Goal: Task Accomplishment & Management: Complete application form

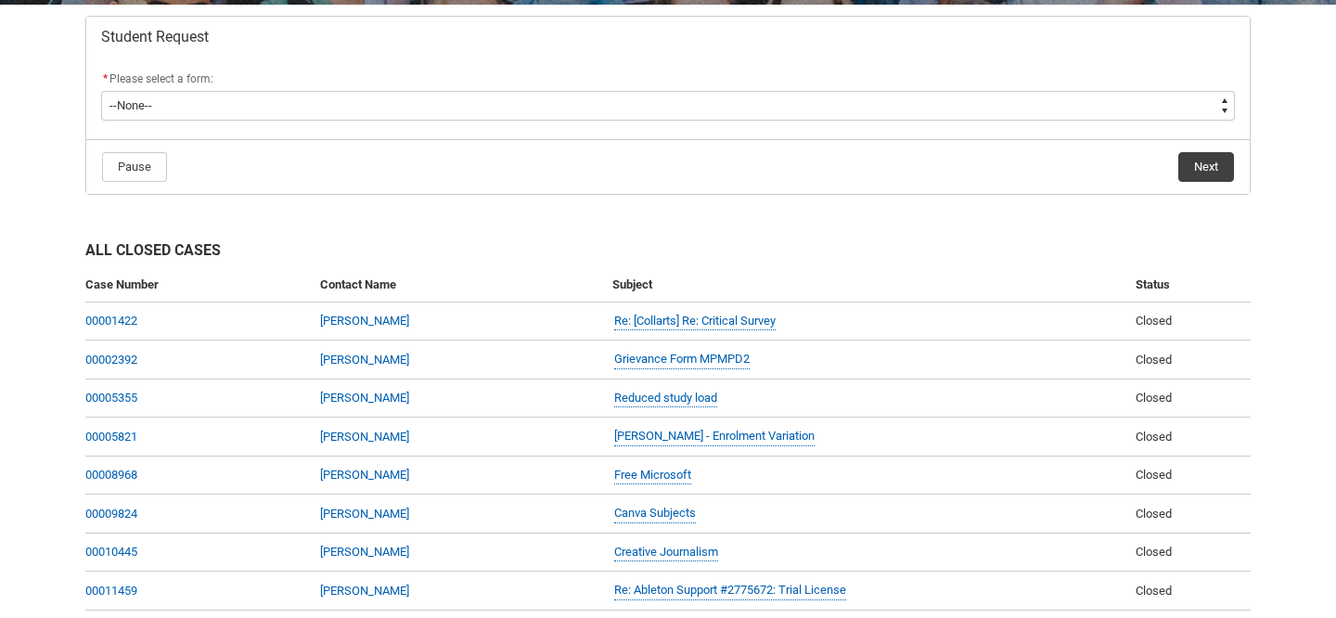
scroll to position [350, 0]
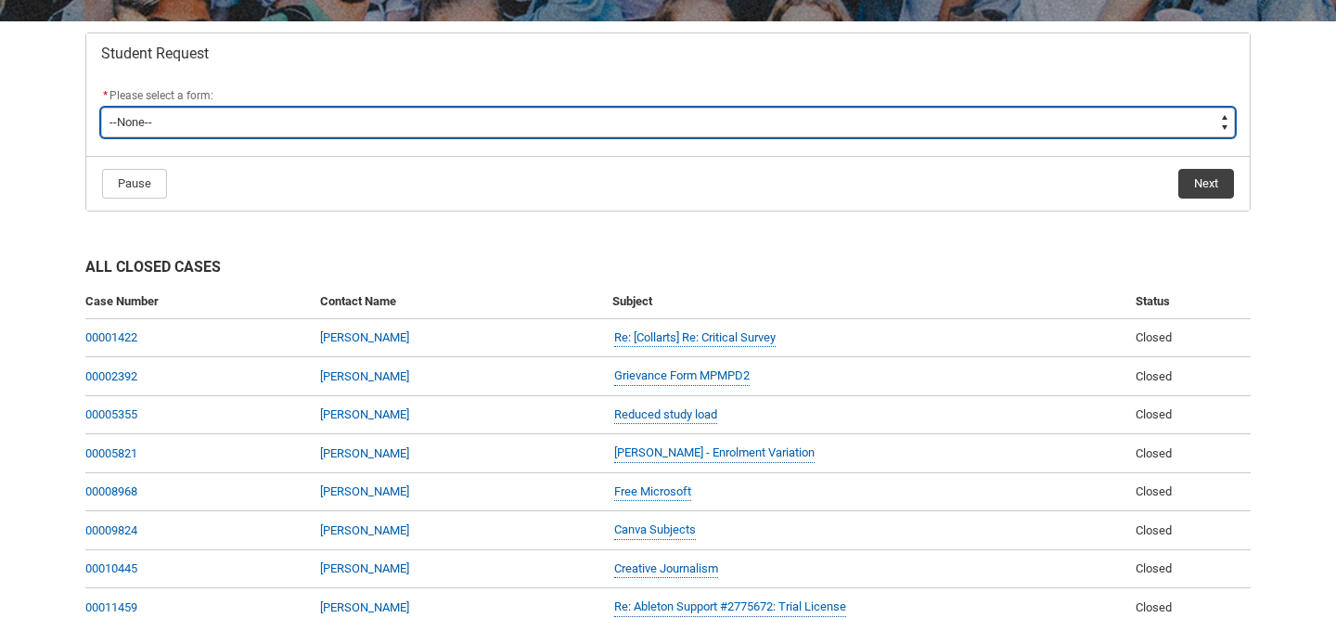
click at [199, 130] on select "--None-- Academic Transcript Application to Appeal Assignment Extension Change …" at bounding box center [668, 123] width 1134 height 30
type lightning-select "Deferral_Leave_of_Absence_Choice"
select select "Deferral_Leave_of_Absence_Choice"
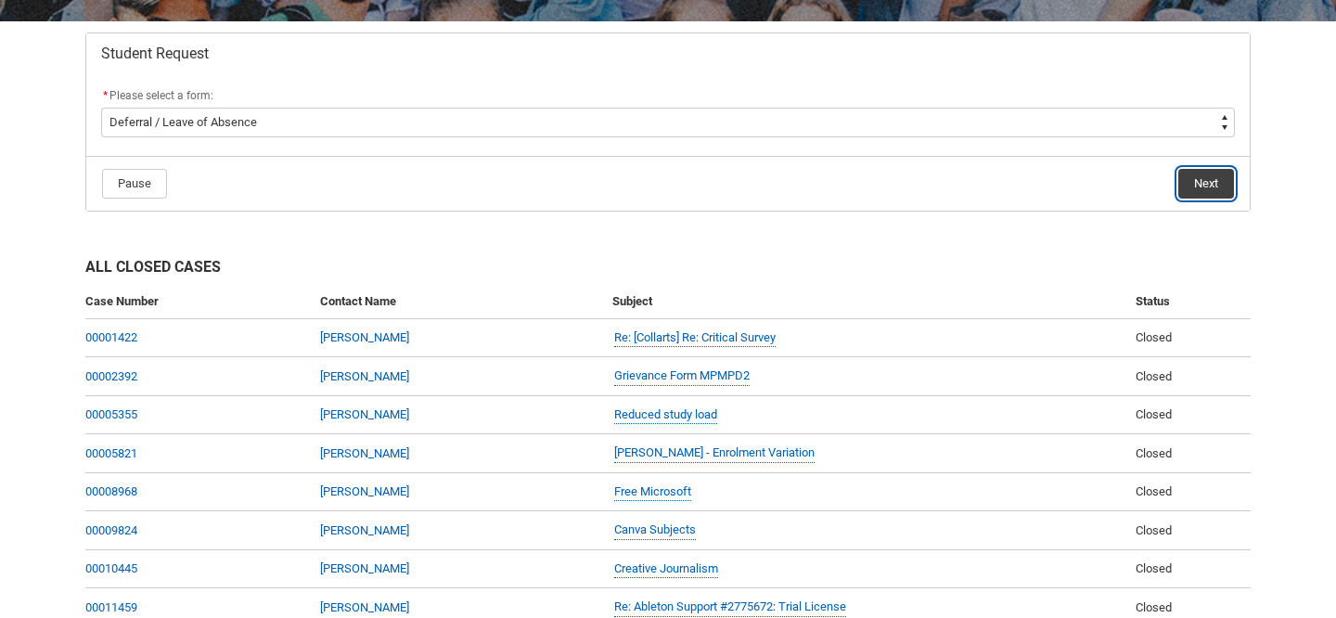
click at [1216, 174] on button "Next" at bounding box center [1206, 184] width 56 height 30
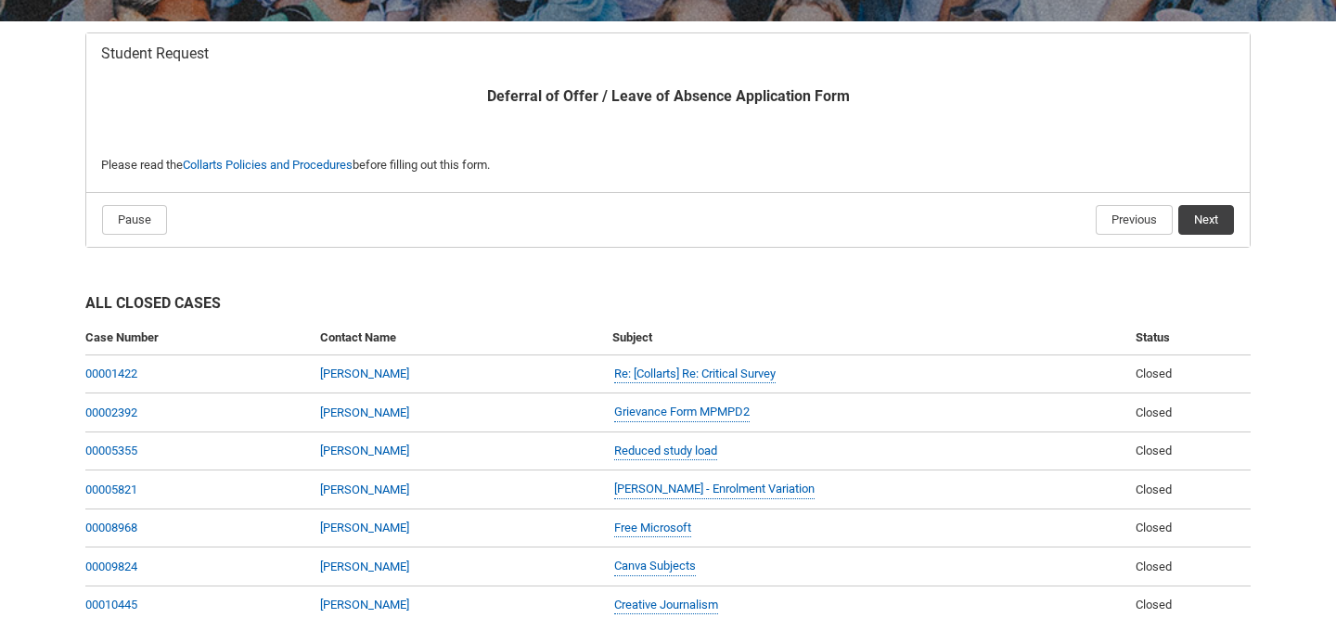
scroll to position [198, 0]
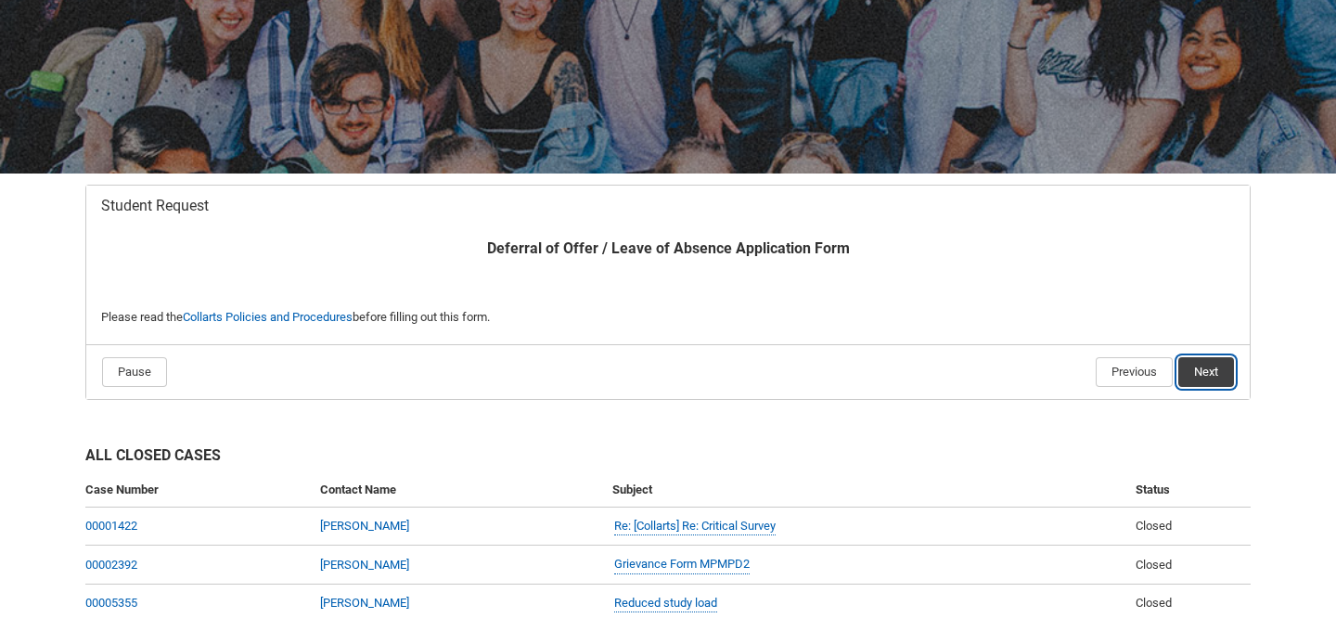
click at [1206, 367] on button "Next" at bounding box center [1206, 372] width 56 height 30
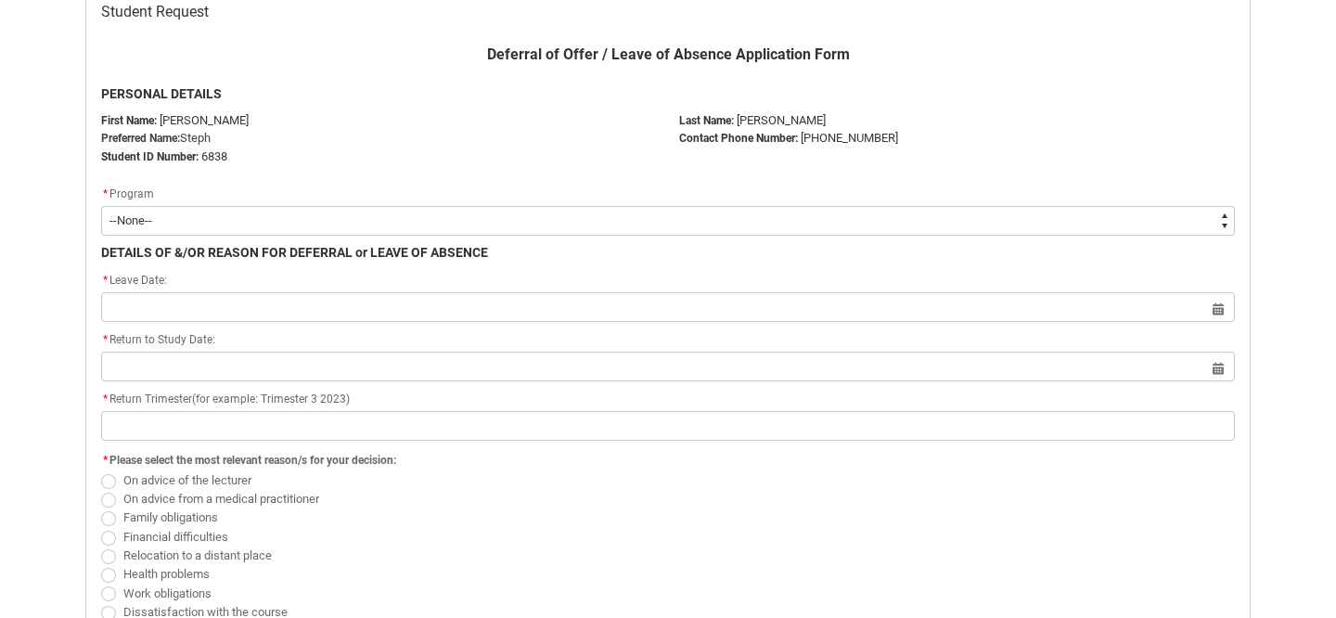
scroll to position [406, 0]
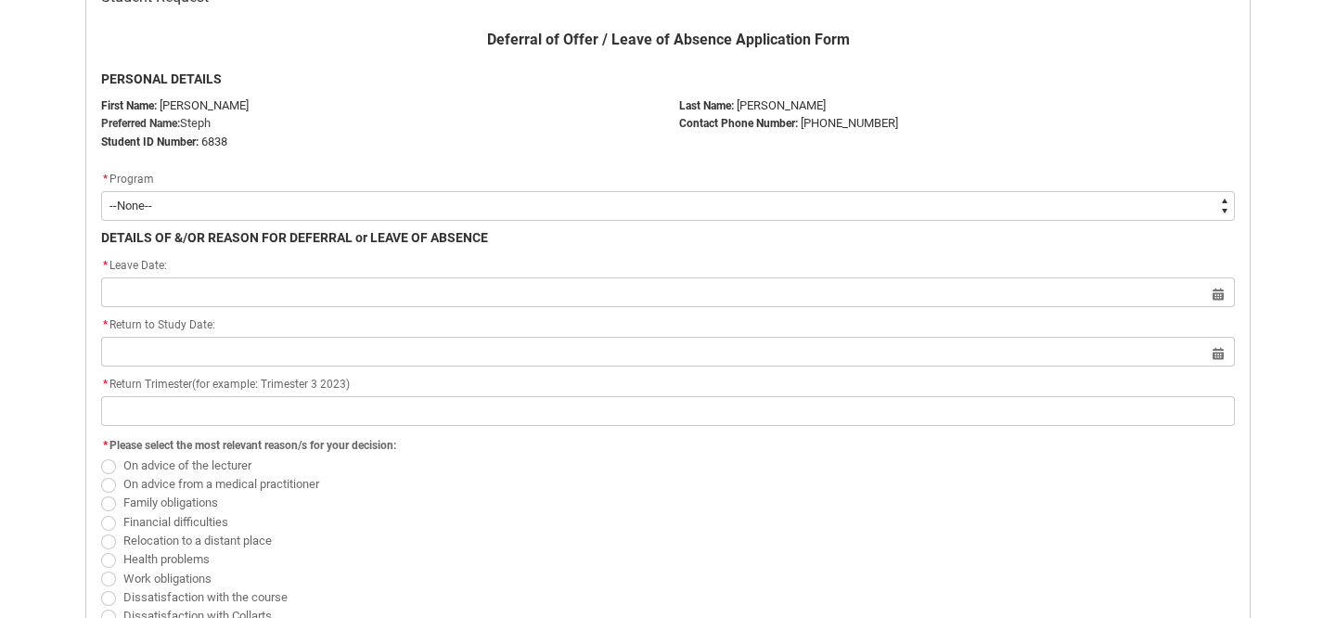
click at [208, 223] on flowruntime-screen-field "* Program * --None-- Bachelor of Music Production V2" at bounding box center [668, 198] width 1156 height 59
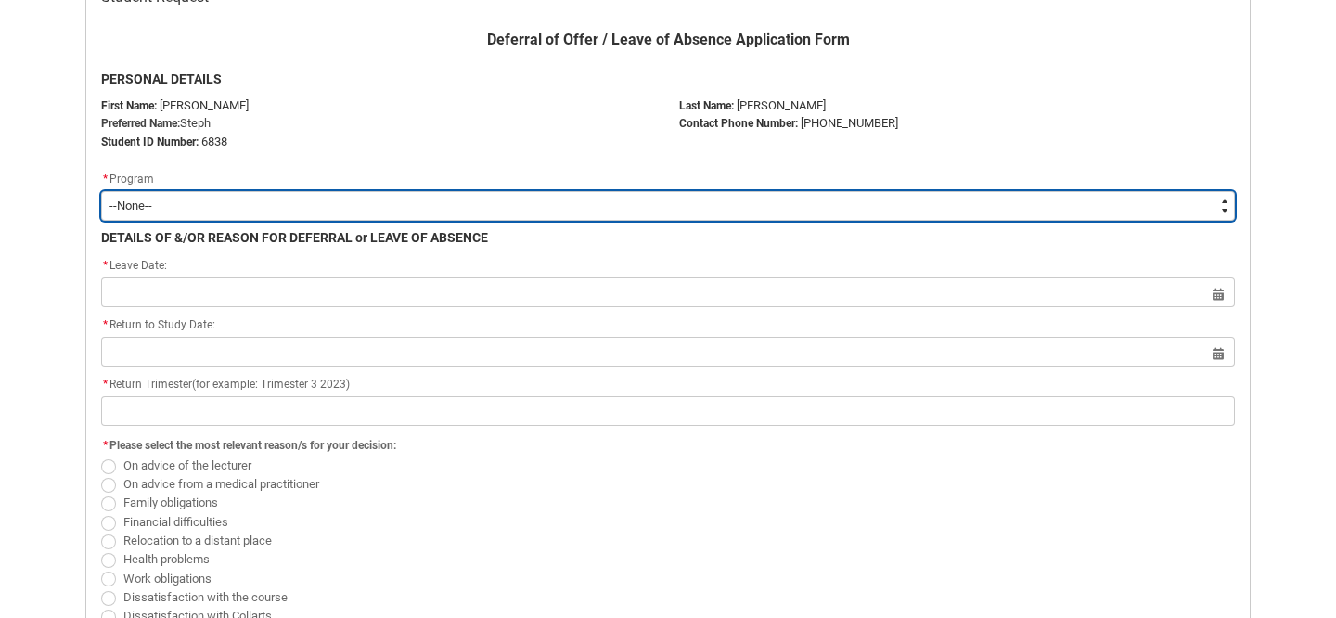
click at [153, 206] on select "--None-- Bachelor of Music Production V2" at bounding box center [668, 206] width 1134 height 30
type lightning-select "recordPicklist_ProgramEnrollment.a0jOZ000004mMATYA2"
select select "recordPicklist_ProgramEnrollment.a0jOZ000004mMATYA2"
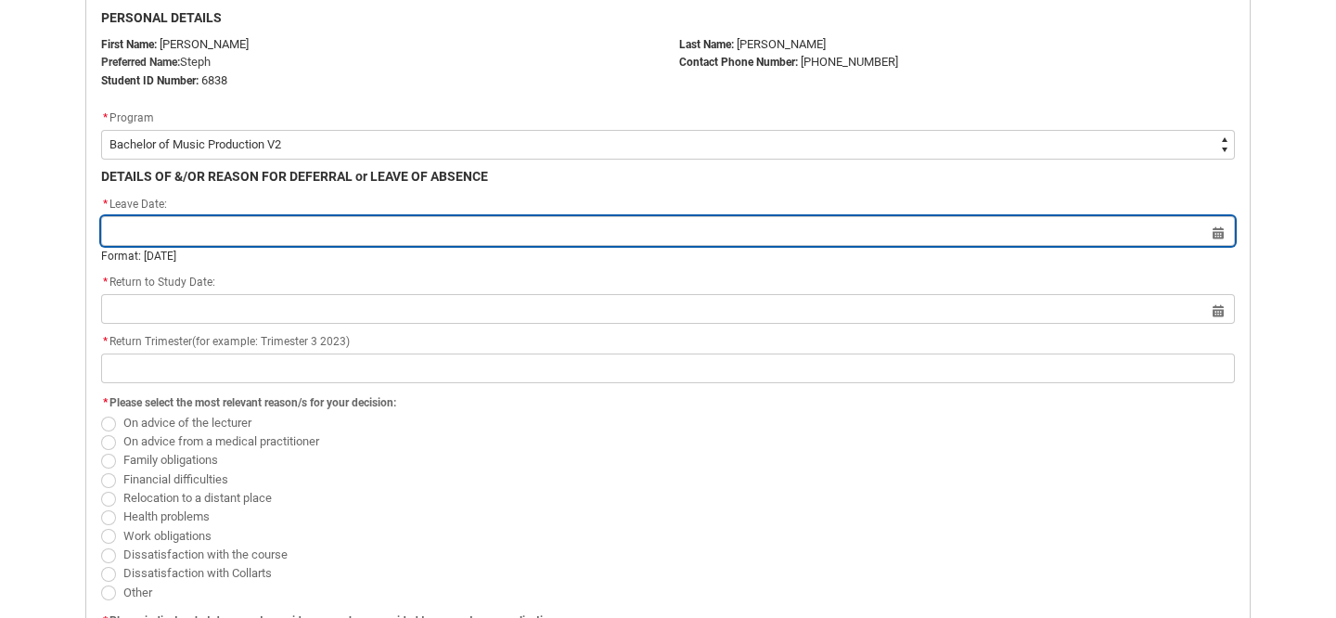
click at [156, 238] on input "Redu_Student_Request flow" at bounding box center [668, 231] width 1134 height 30
select select "2025"
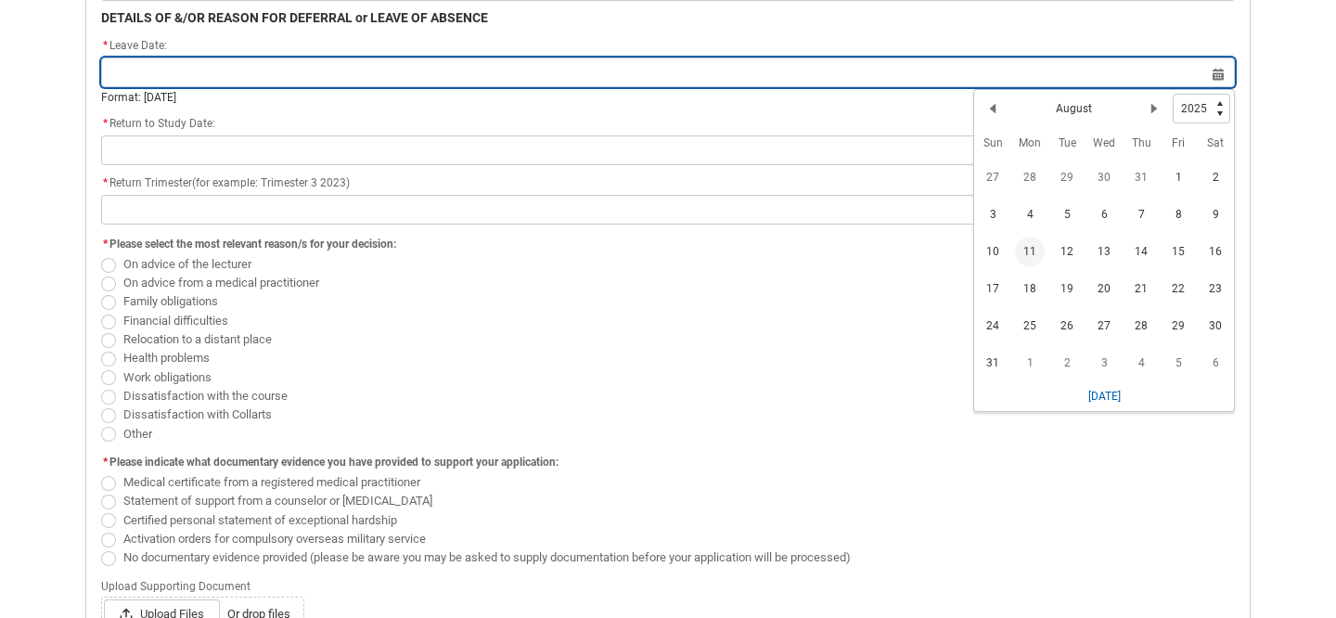
scroll to position [628, 0]
